Goal: Task Accomplishment & Management: Use online tool/utility

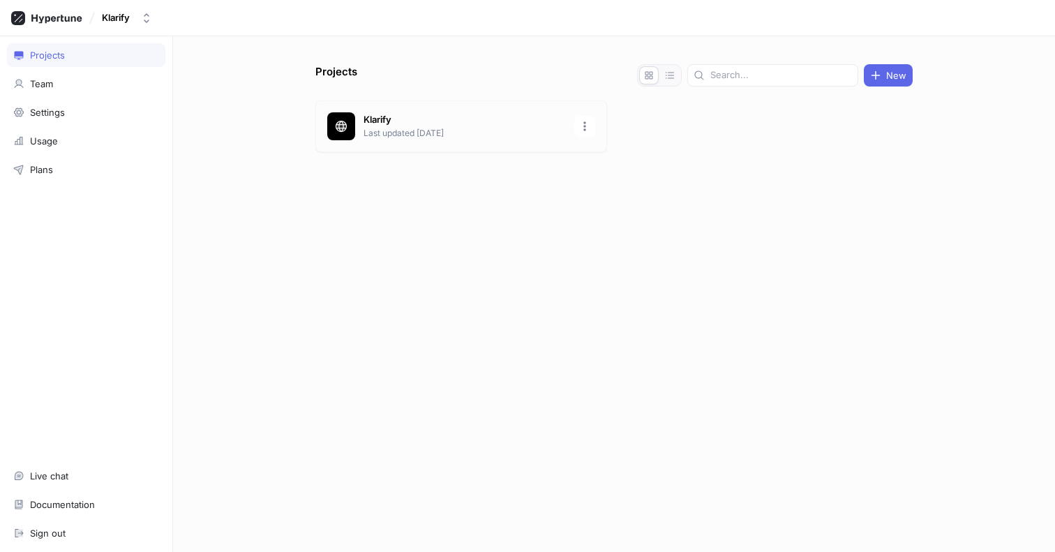
click at [435, 124] on p "Klarify" at bounding box center [465, 120] width 202 height 14
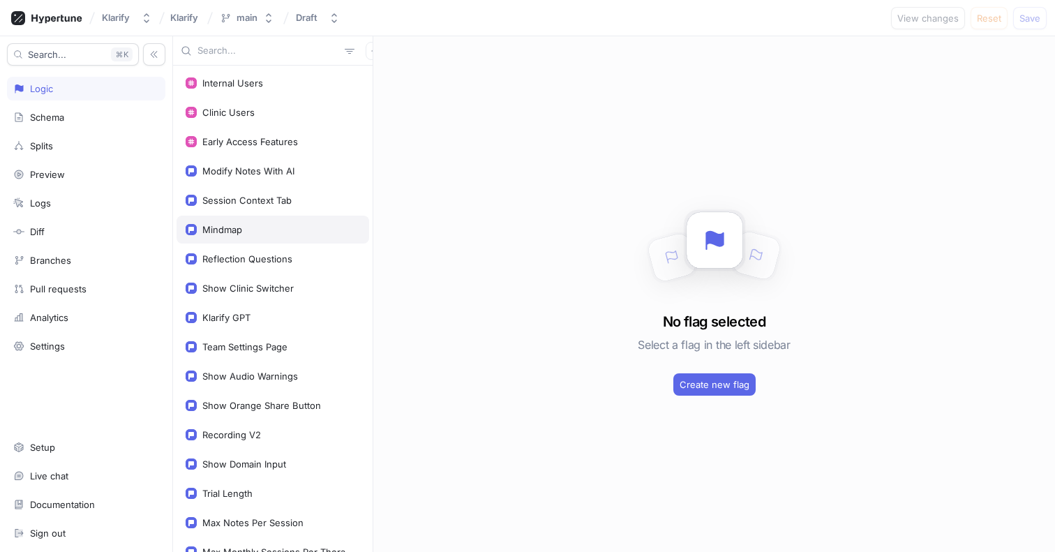
click at [274, 232] on div "Mindmap" at bounding box center [273, 229] width 175 height 11
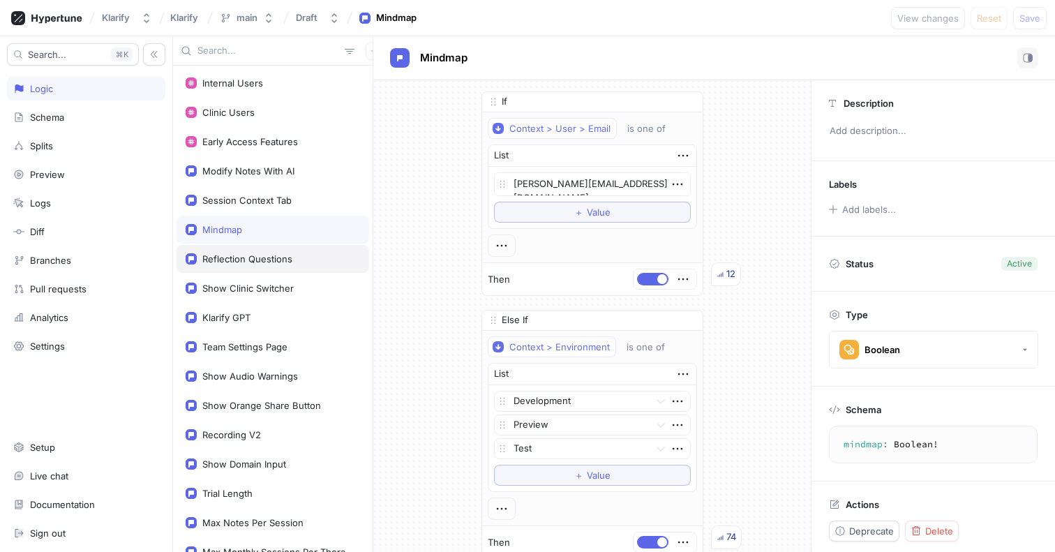
click at [272, 251] on div "Reflection Questions" at bounding box center [273, 259] width 193 height 28
type textarea "x"
type textarea "reflectionQuestions: Boolean!"
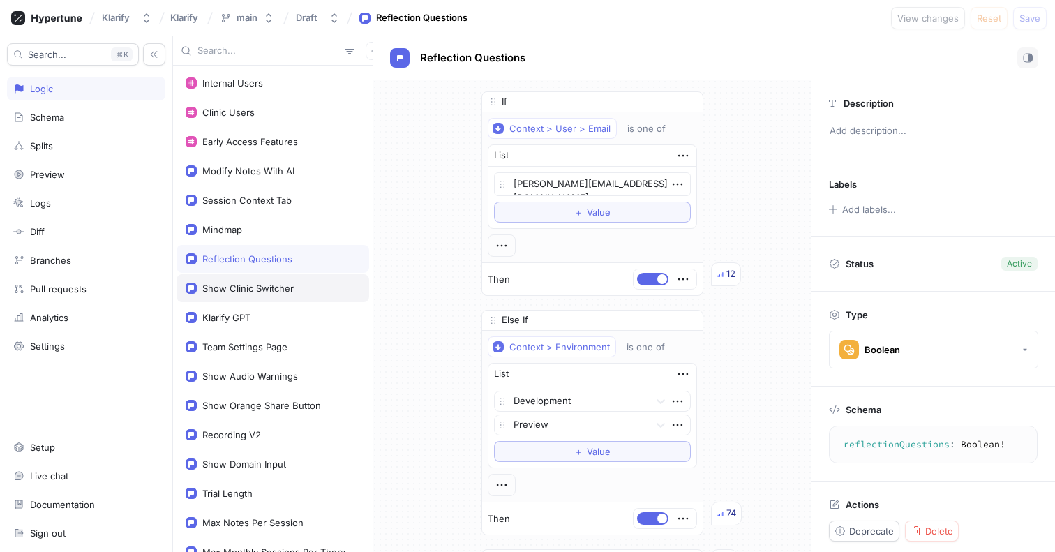
type textarea "x"
click at [265, 288] on div "Show Clinic Switcher" at bounding box center [247, 288] width 91 height 11
type textarea "showClinicSwitcher: Boolean!"
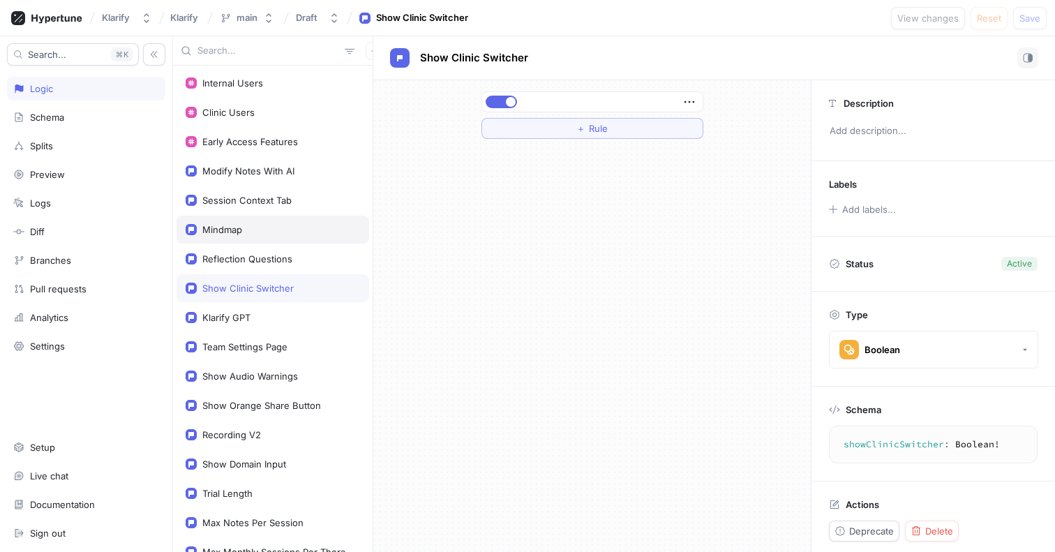
click at [267, 239] on div "Mindmap" at bounding box center [273, 230] width 193 height 28
type textarea "x"
type textarea "mindmap: Boolean!"
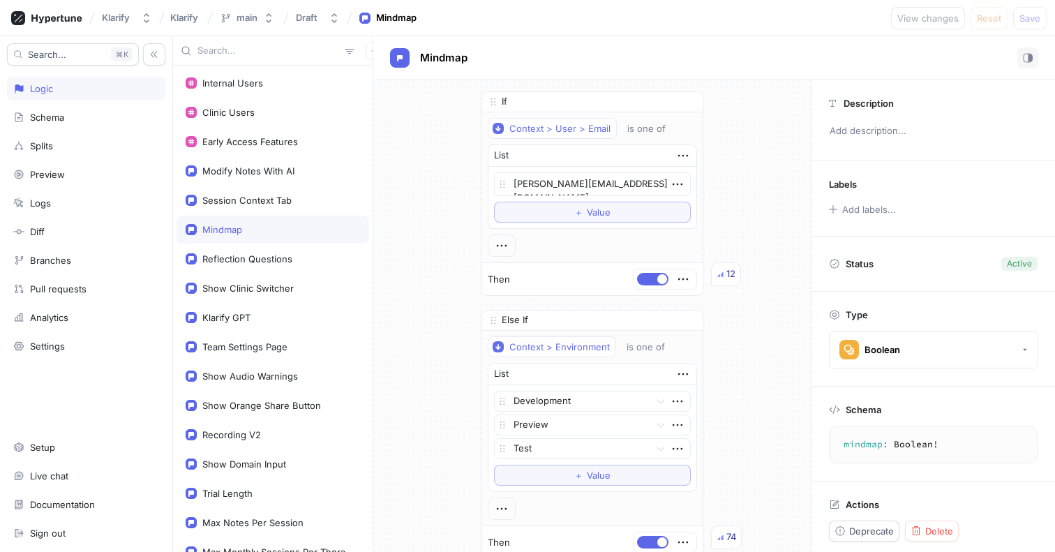
click at [264, 214] on div "Internal Users Clinic Users Early Access Features Modify Notes With AI Session …" at bounding box center [273, 309] width 200 height 487
click at [266, 205] on div "Session Context Tab" at bounding box center [246, 200] width 89 height 11
type textarea "x"
type textarea "sessionContextTab: Boolean!"
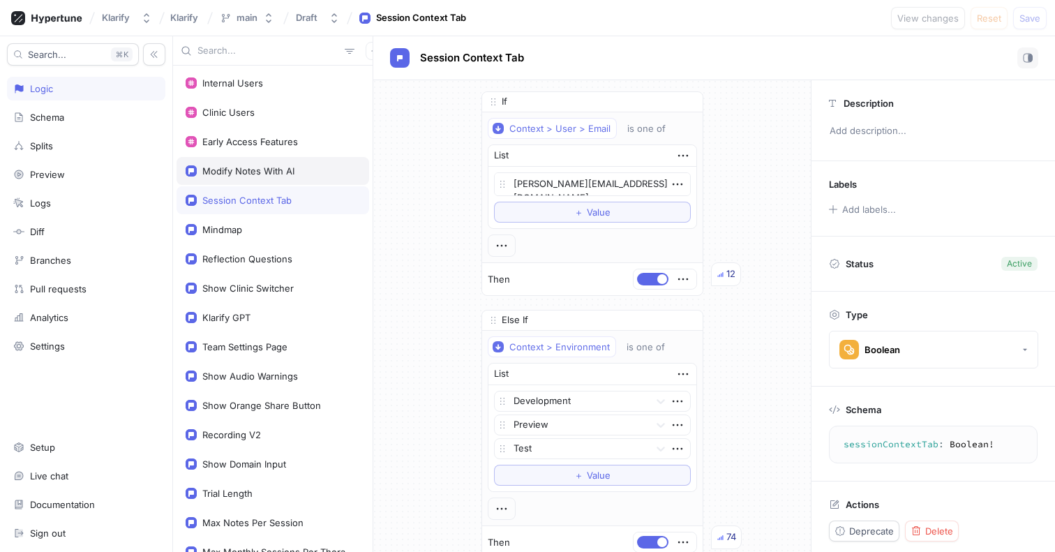
click at [272, 176] on div "Modify Notes With AI" at bounding box center [248, 170] width 92 height 11
type textarea "x"
type textarea "modifyNotesWithAI: Boolean!"
click at [274, 205] on div "Session Context Tab" at bounding box center [246, 200] width 89 height 11
type textarea "x"
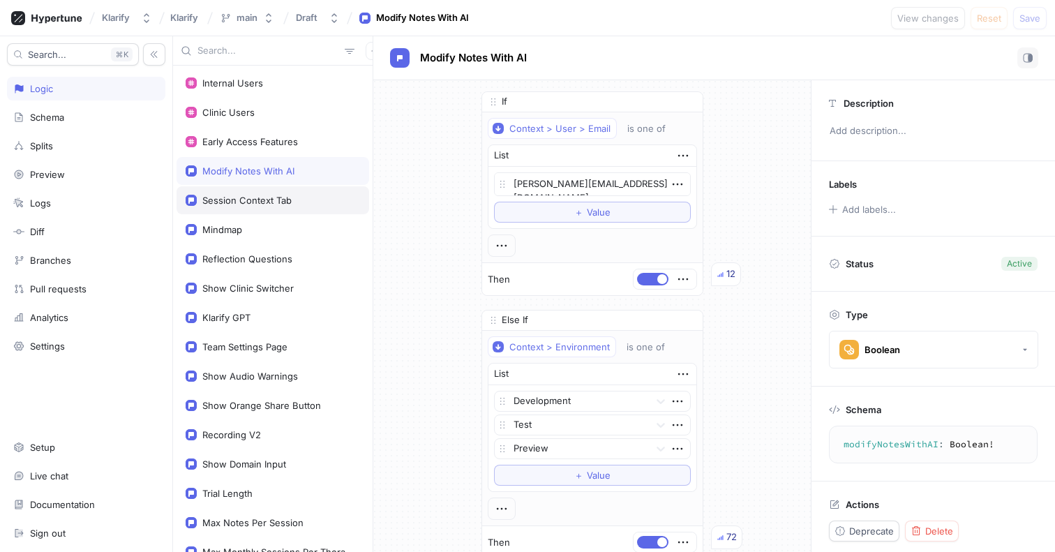
type textarea "sessionContextTab: Boolean!"
click at [272, 228] on div "Mindmap" at bounding box center [273, 229] width 175 height 11
type textarea "x"
type textarea "mindmap: Boolean!"
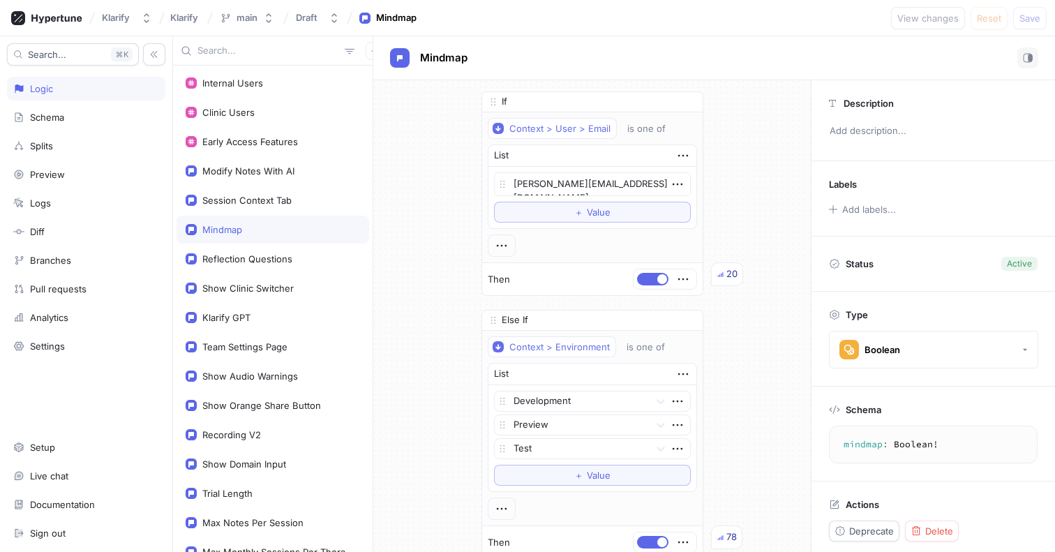
type textarea "x"
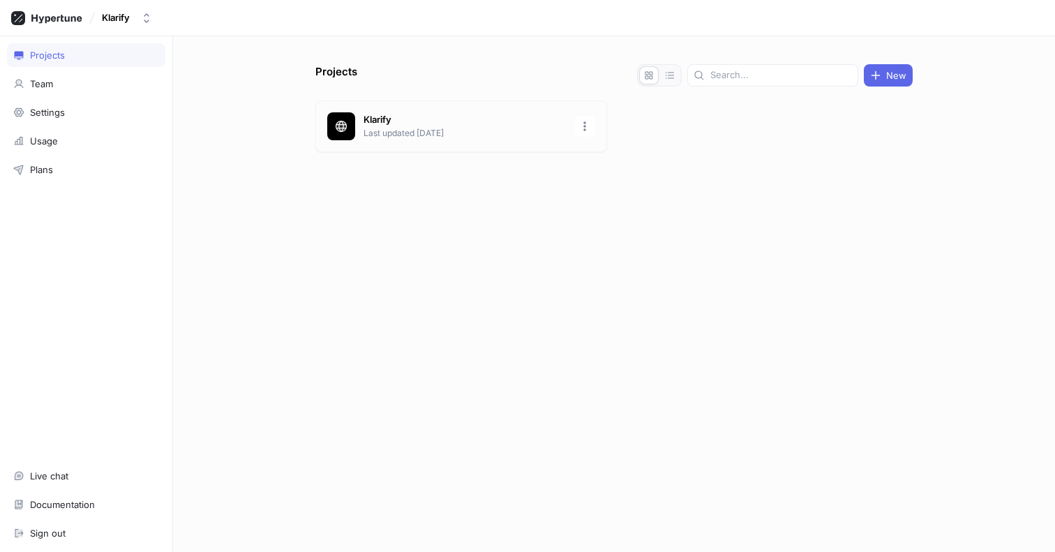
click at [466, 135] on p "Last updated [DATE]" at bounding box center [465, 133] width 202 height 13
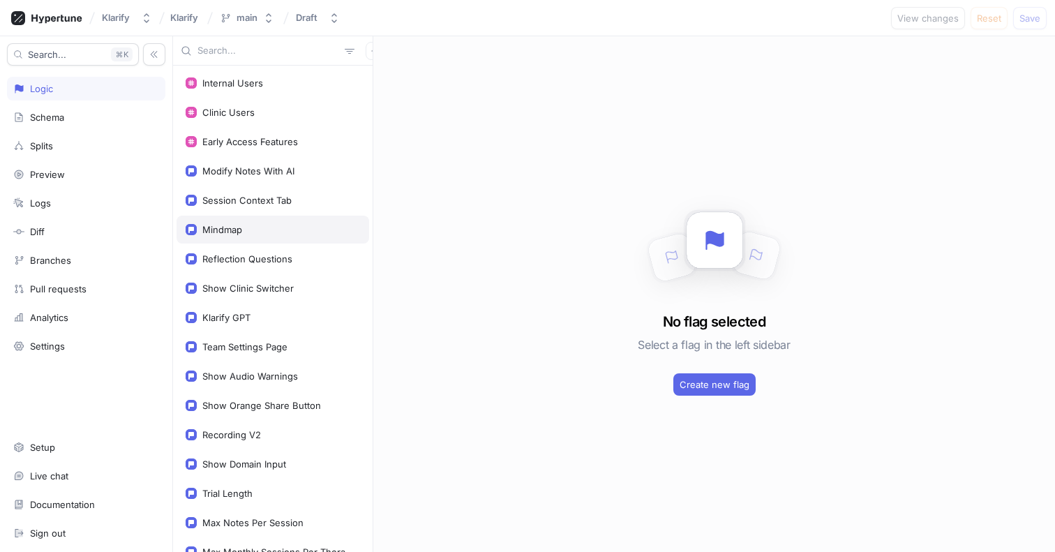
click at [282, 233] on div "Mindmap" at bounding box center [273, 229] width 175 height 11
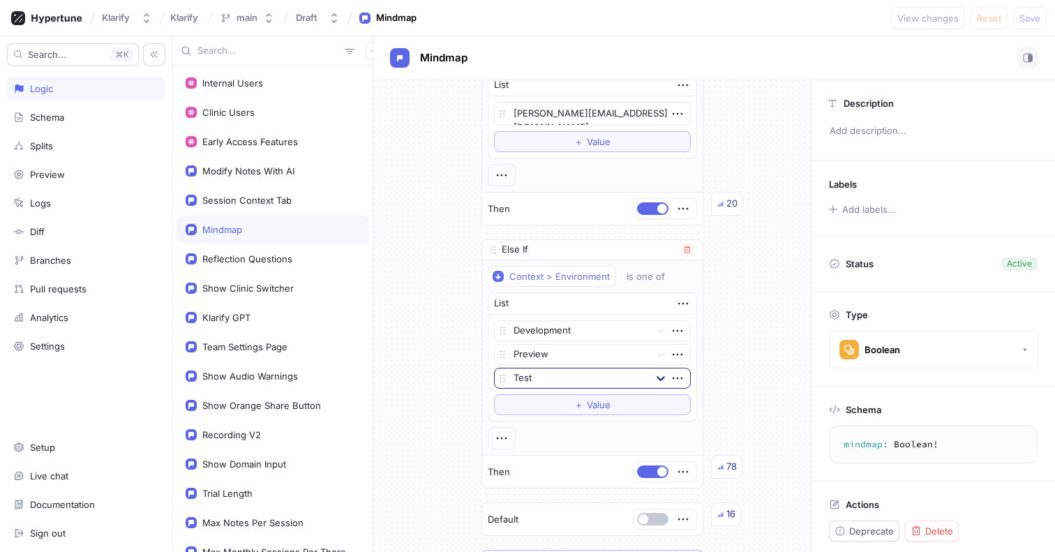
scroll to position [64, 0]
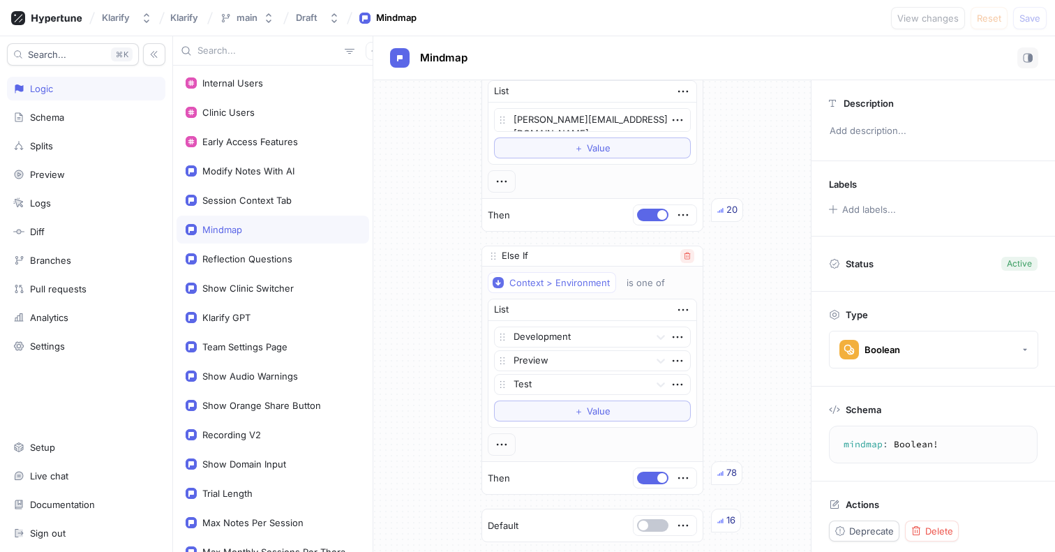
click at [693, 257] on button "button" at bounding box center [688, 256] width 14 height 14
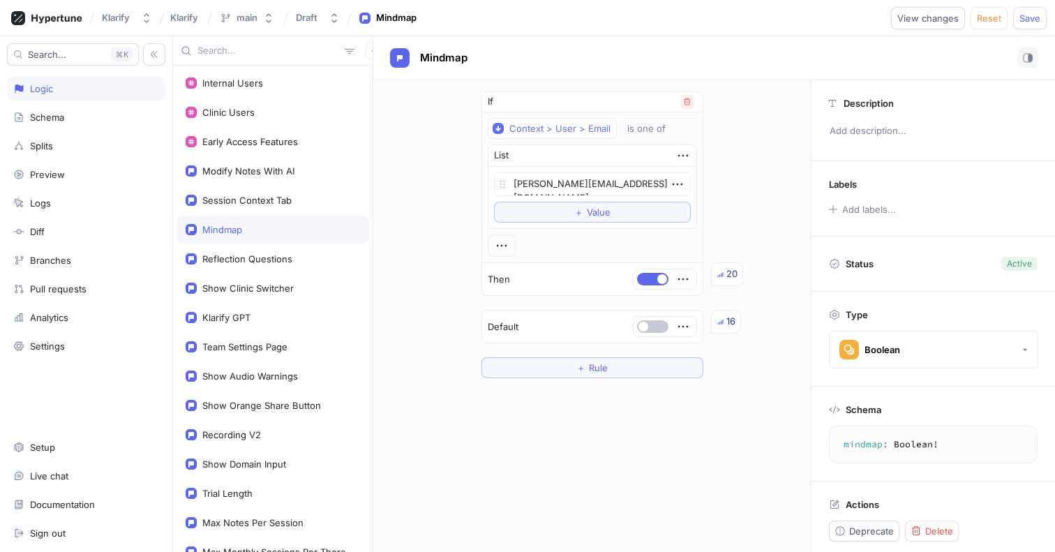
click at [690, 105] on icon "button" at bounding box center [687, 102] width 8 height 8
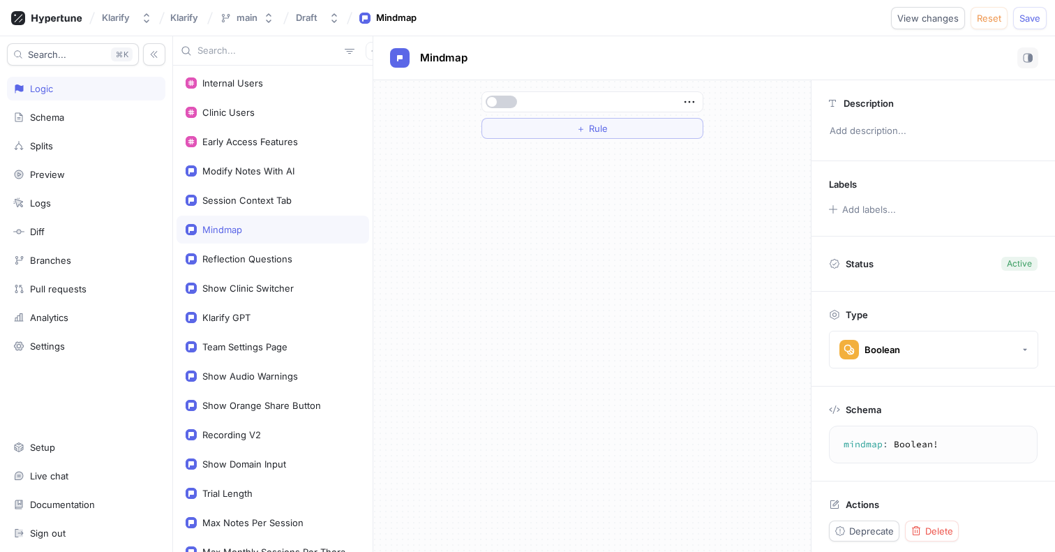
click at [505, 98] on button "button" at bounding box center [501, 102] width 31 height 13
click at [251, 205] on div "Session Context Tab" at bounding box center [246, 200] width 89 height 11
type textarea "x"
type textarea "sessionContextTab: Boolean!"
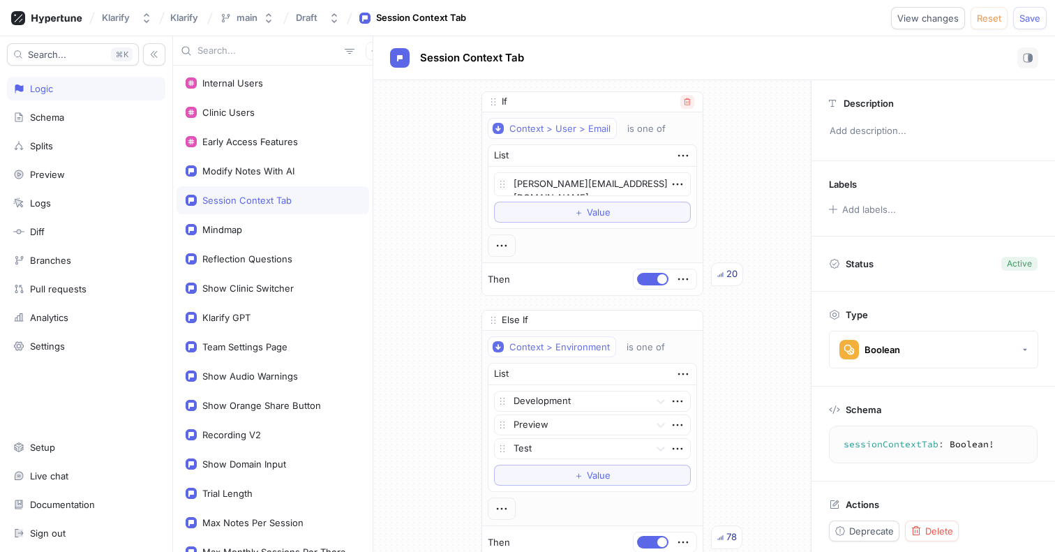
click at [690, 98] on icon "button" at bounding box center [687, 102] width 8 height 8
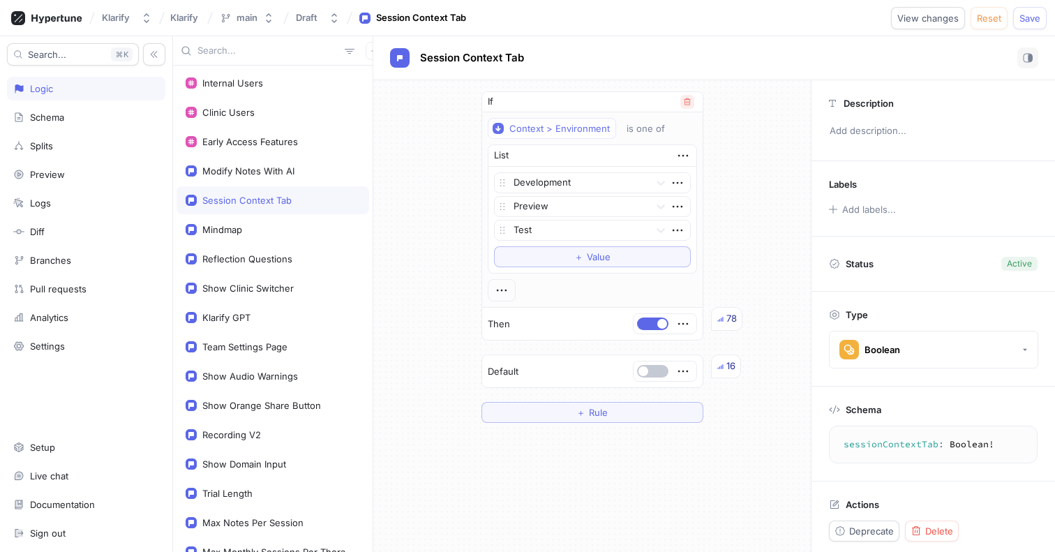
click at [690, 98] on icon "button" at bounding box center [687, 102] width 8 height 8
click at [503, 103] on button "button" at bounding box center [501, 102] width 31 height 13
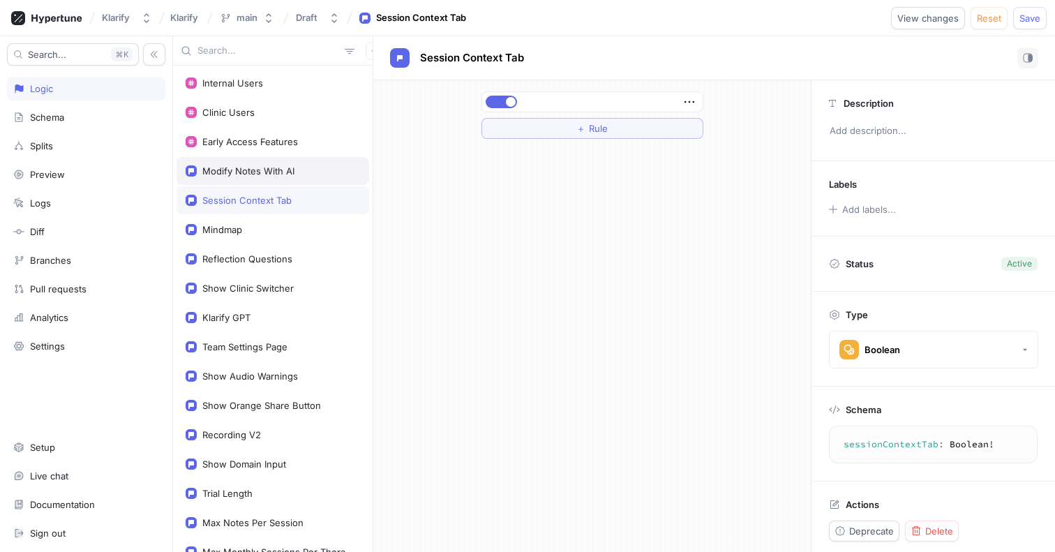
click at [255, 171] on div "Modify Notes With AI" at bounding box center [248, 170] width 92 height 11
type textarea "x"
type textarea "modifyNotesWithAI: Boolean!"
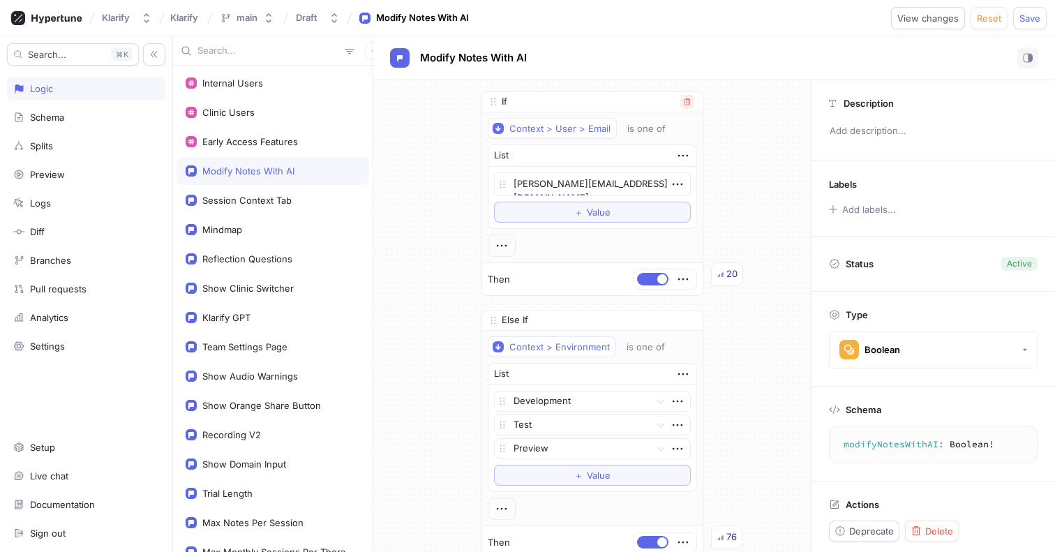
type textarea "x"
click at [688, 102] on icon "button" at bounding box center [687, 102] width 8 height 8
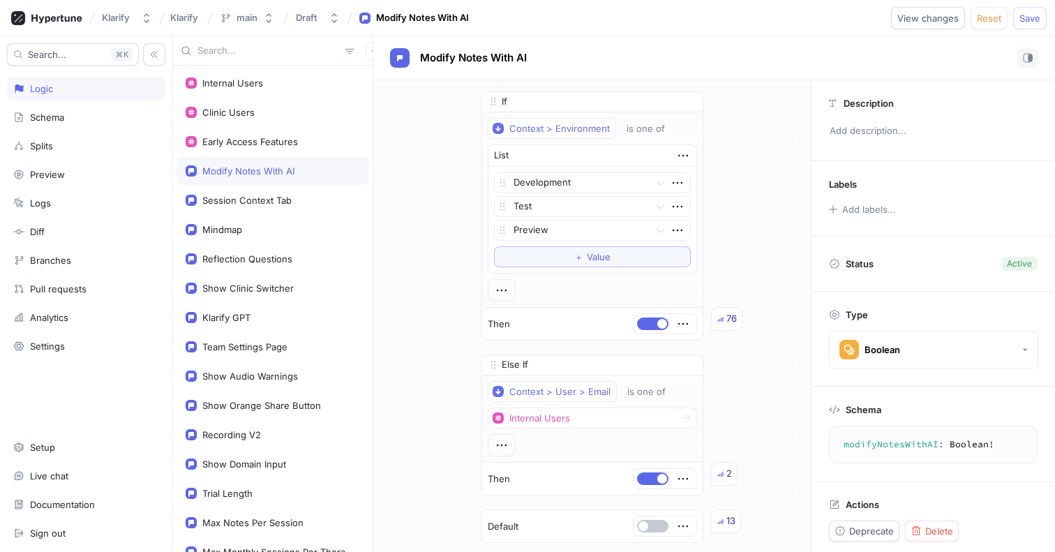
click at [688, 102] on icon "button" at bounding box center [687, 102] width 8 height 8
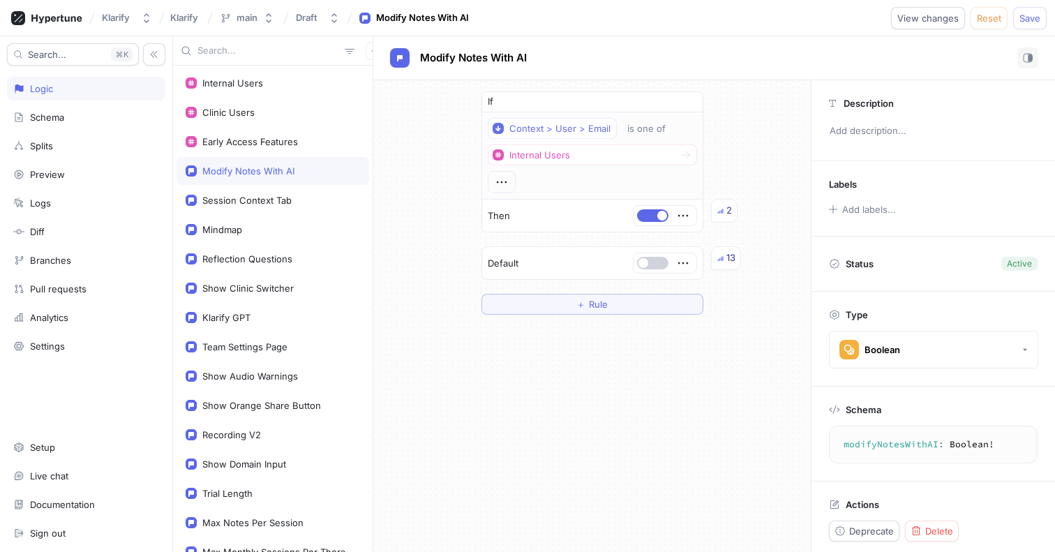
click at [653, 265] on button "button" at bounding box center [652, 263] width 31 height 13
click at [688, 107] on button "button" at bounding box center [688, 102] width 14 height 14
click at [1030, 24] on button "Save" at bounding box center [1031, 18] width 34 height 22
